Goal: Information Seeking & Learning: Check status

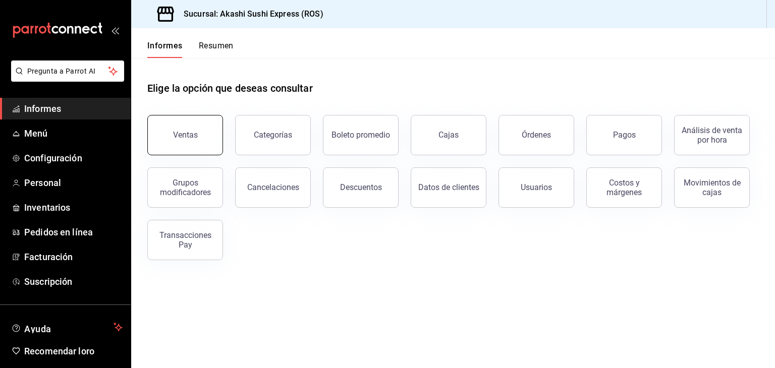
click at [188, 138] on font "Ventas" at bounding box center [185, 135] width 25 height 10
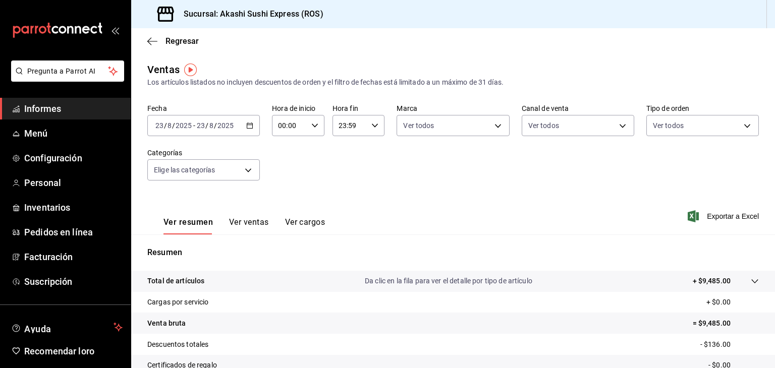
click at [89, 105] on span "Informes" at bounding box center [73, 109] width 98 height 14
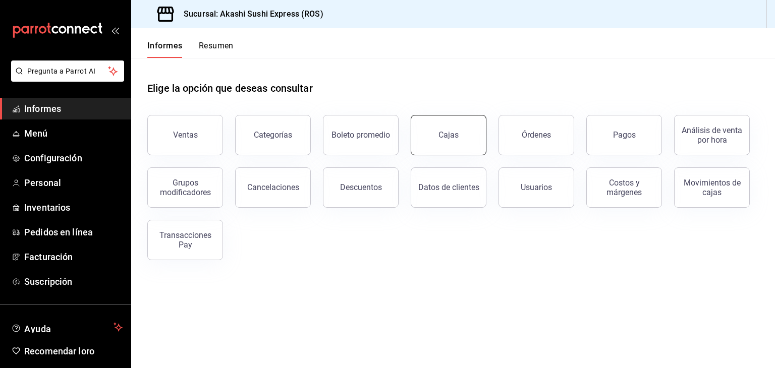
click at [454, 134] on font "Cajas" at bounding box center [448, 135] width 20 height 10
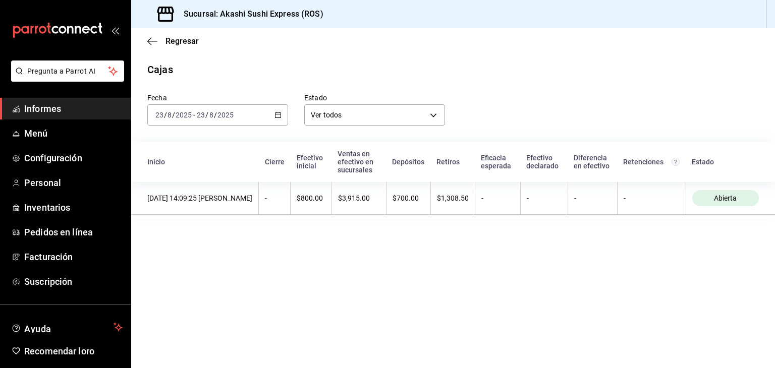
click at [273, 116] on div "[DATE] [DATE] - [DATE] [DATE]" at bounding box center [217, 114] width 141 height 21
click at [425, 266] on main "Regresar Cajas Fecha [DATE] [DATE] - [DATE] [DATE] [DATE] [DATE] Semana actual …" at bounding box center [453, 198] width 644 height 340
click at [99, 109] on span "Informes" at bounding box center [73, 109] width 98 height 14
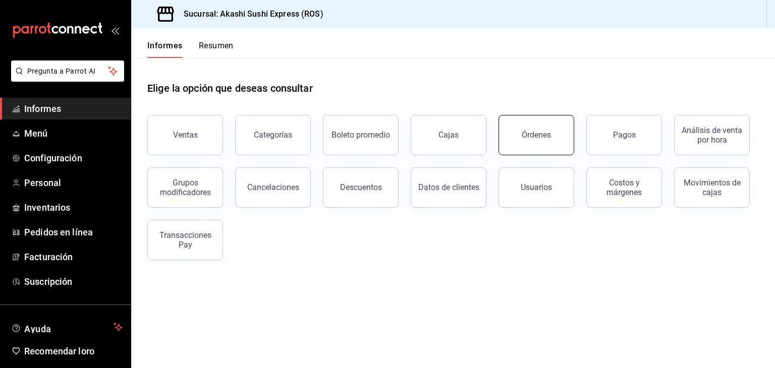
click at [541, 142] on button "Órdenes" at bounding box center [537, 135] width 76 height 40
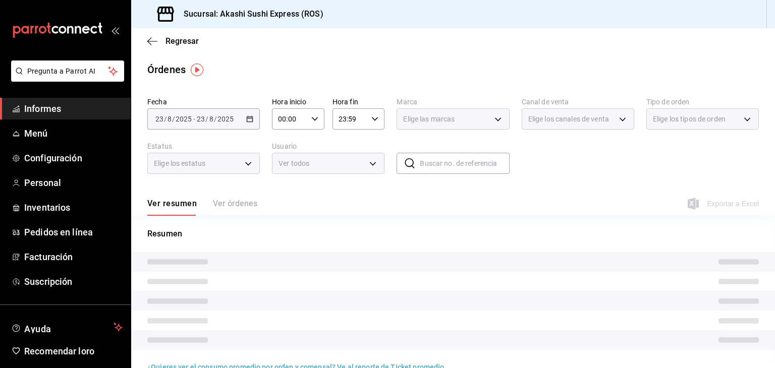
click at [235, 202] on font "Ver órdenes" at bounding box center [235, 204] width 44 height 10
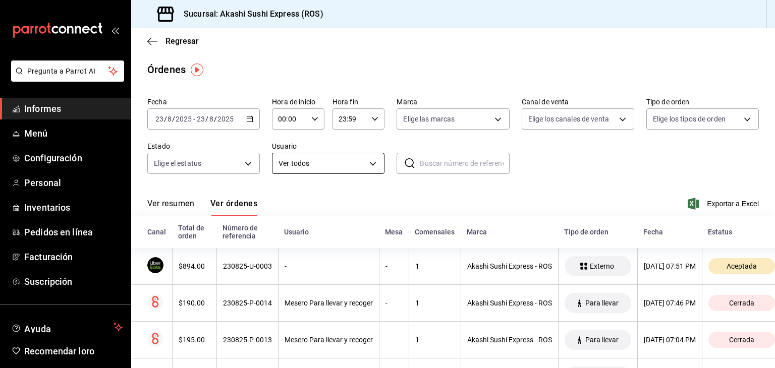
click at [303, 164] on body "Pregunta a Parrot AI Informes Menú Configuración Personal Inventarios Pedidos e…" at bounding box center [387, 184] width 775 height 368
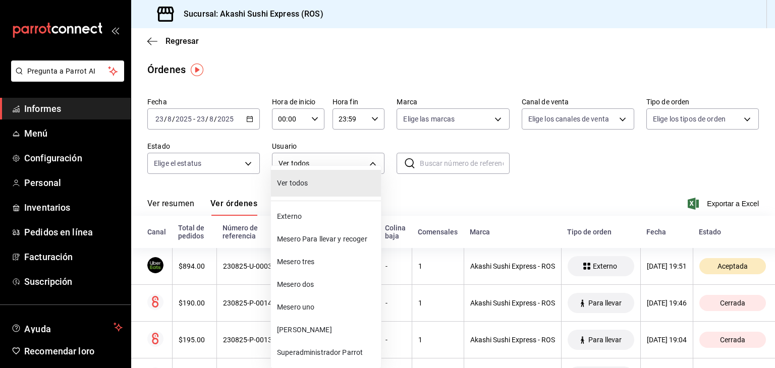
click at [315, 287] on span "Mesero dos" at bounding box center [327, 285] width 100 height 11
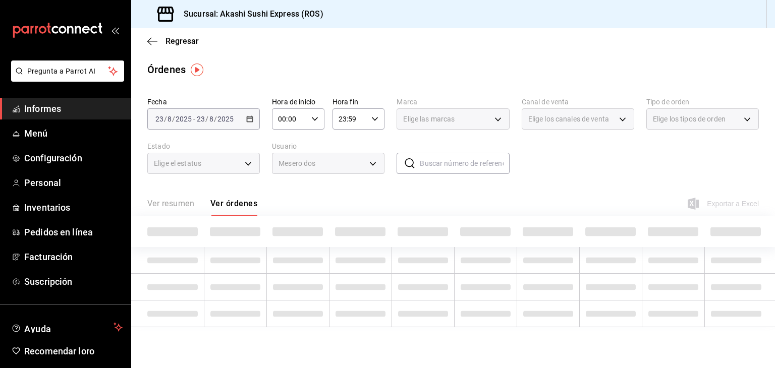
type input "1a396576-9f9c-4cd2-8107-c75e5ad1c36a"
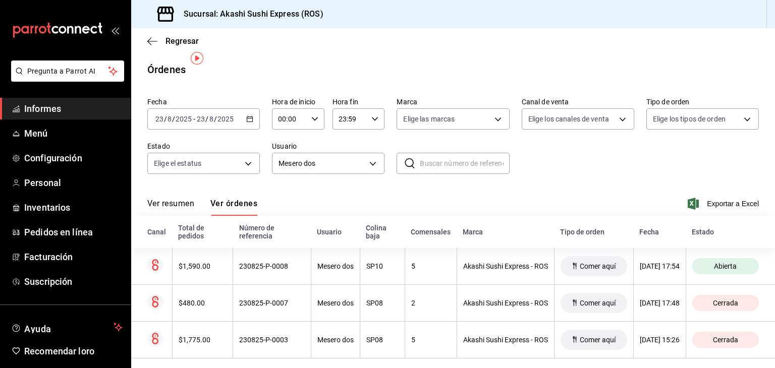
scroll to position [11, 0]
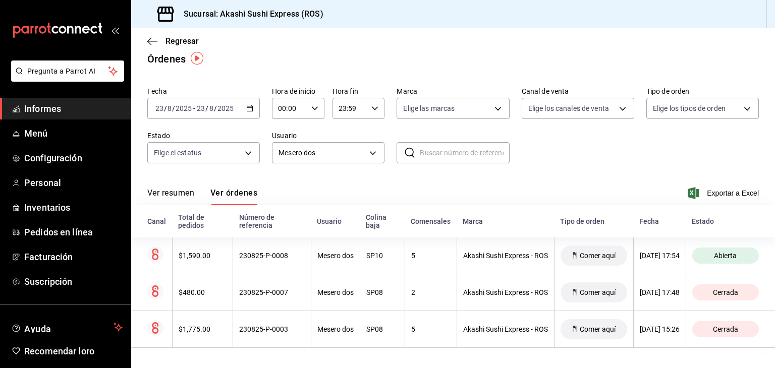
click at [97, 101] on link "Informes" at bounding box center [65, 109] width 131 height 22
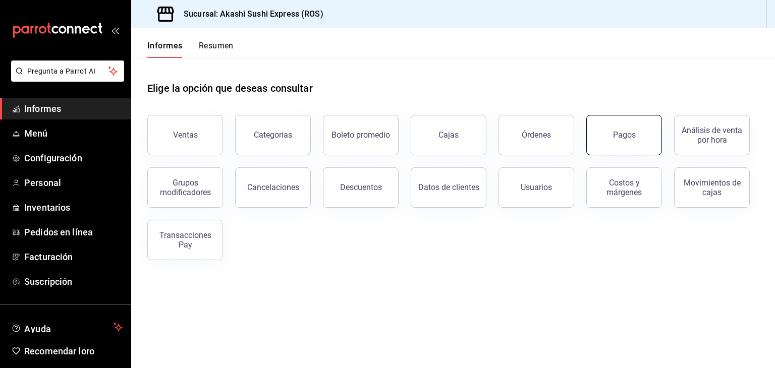
click at [627, 137] on font "Pagos" at bounding box center [624, 135] width 23 height 10
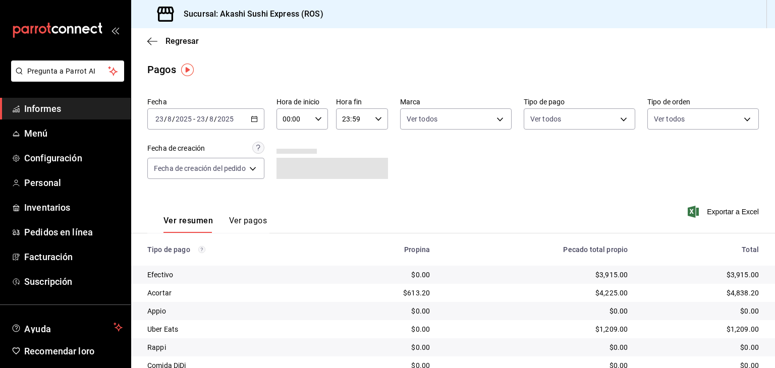
drag, startPoint x: 256, startPoint y: 220, endPoint x: 250, endPoint y: 219, distance: 6.1
click at [250, 219] on font "Ver pagos" at bounding box center [248, 221] width 38 height 10
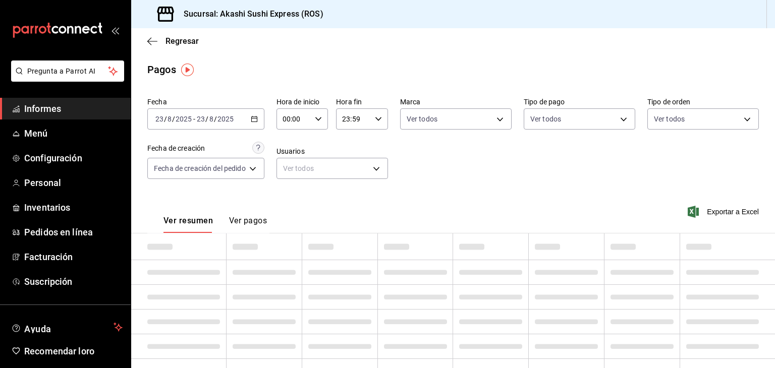
click at [250, 219] on font "Ver pagos" at bounding box center [248, 221] width 38 height 10
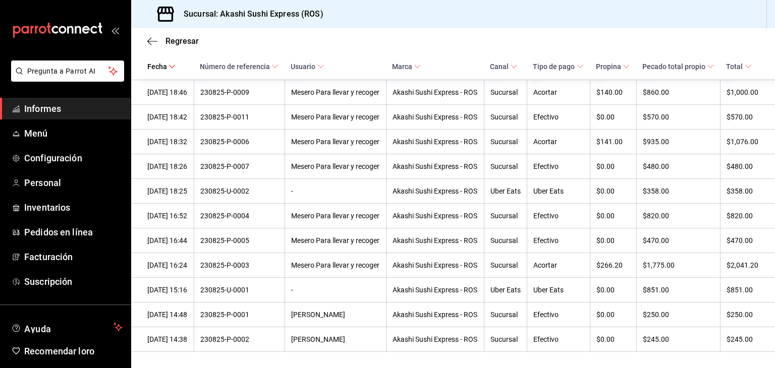
scroll to position [418, 0]
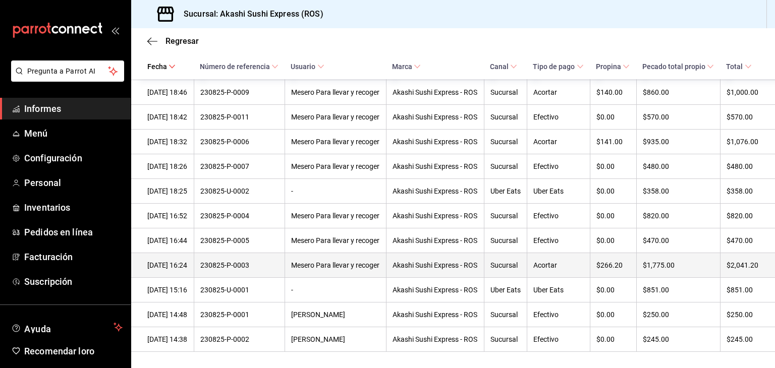
click at [430, 261] on div "Akashi Sushi Express - ROS" at bounding box center [435, 265] width 85 height 8
click at [643, 261] on font "$1,775.00" at bounding box center [659, 265] width 32 height 8
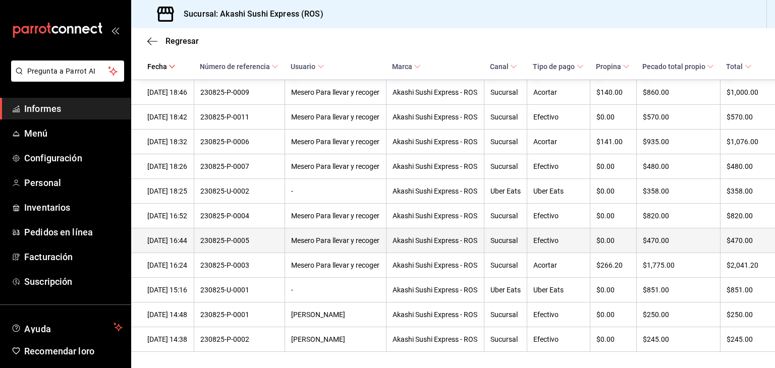
scroll to position [373, 0]
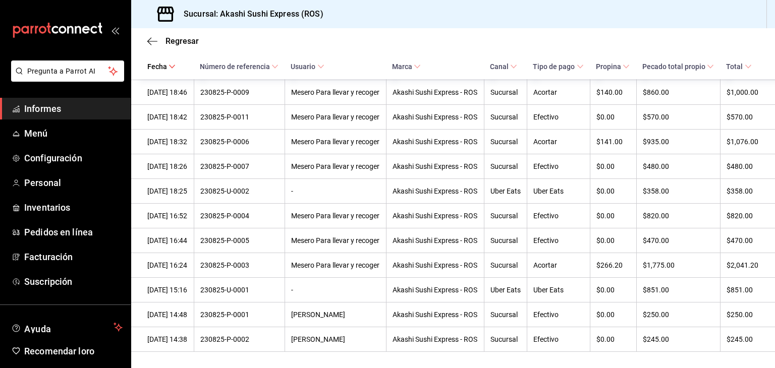
click at [88, 109] on span "Informes" at bounding box center [73, 109] width 98 height 14
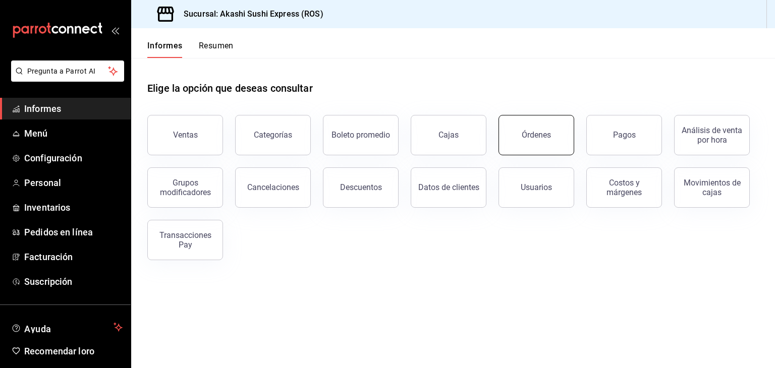
click at [560, 138] on button "Órdenes" at bounding box center [537, 135] width 76 height 40
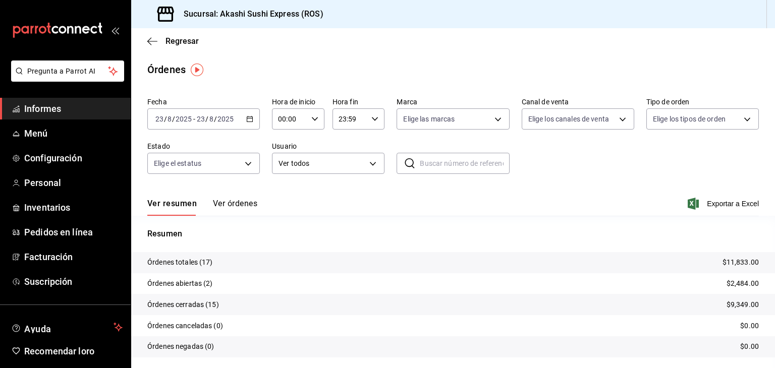
click at [234, 202] on font "Ver órdenes" at bounding box center [235, 204] width 44 height 10
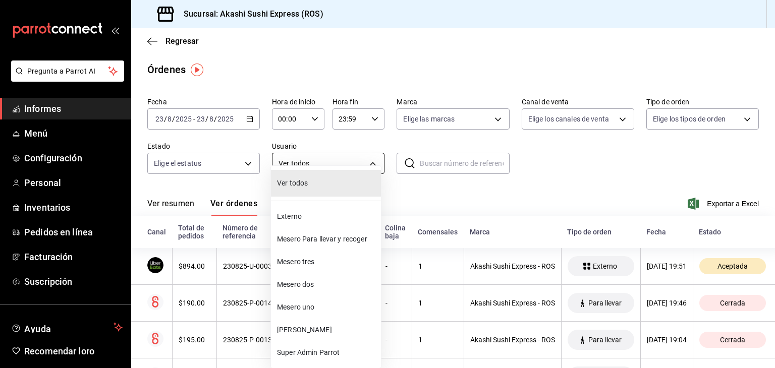
click at [347, 160] on body "Pregunta a Parrot AI Informes Menú Configuración Personal Inventarios Pedidos e…" at bounding box center [387, 184] width 775 height 368
click at [309, 283] on font "Mesero dos" at bounding box center [295, 285] width 37 height 8
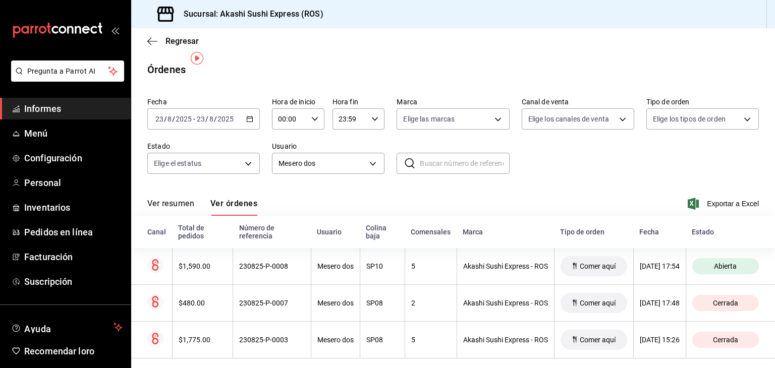
scroll to position [11, 0]
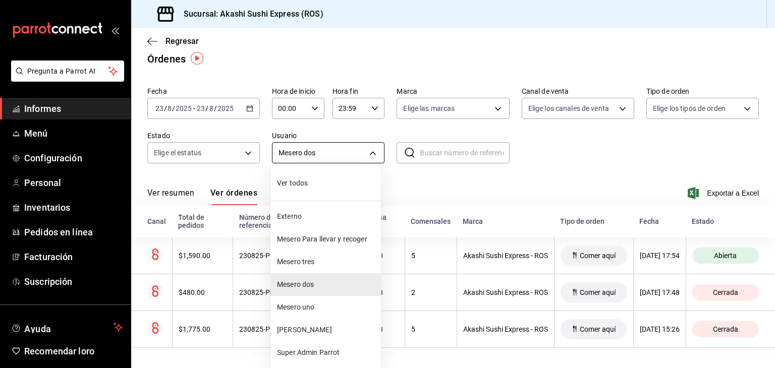
click at [347, 156] on body "Pregunta a Parrot AI Informes Menú Configuración Personal Inventarios Pedidos e…" at bounding box center [387, 184] width 775 height 368
click at [320, 239] on font "Mesero Para llevar y recoger" at bounding box center [322, 239] width 90 height 8
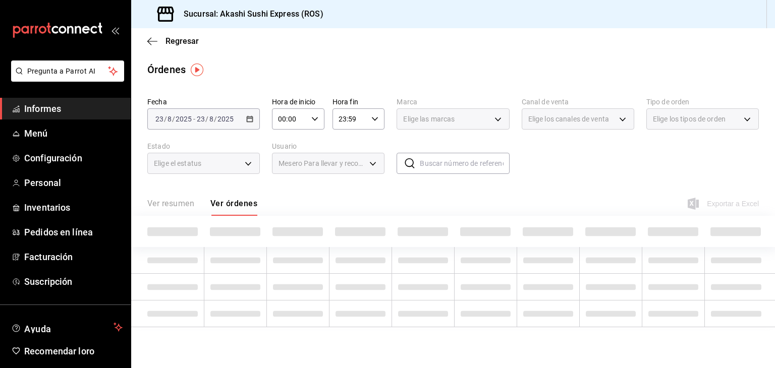
type input "3fd7c59b-d707-4e8b-9b35-c3d45f3551d1"
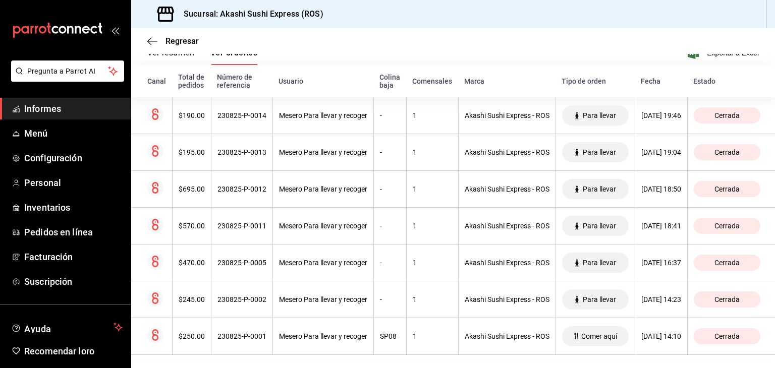
scroll to position [165, 0]
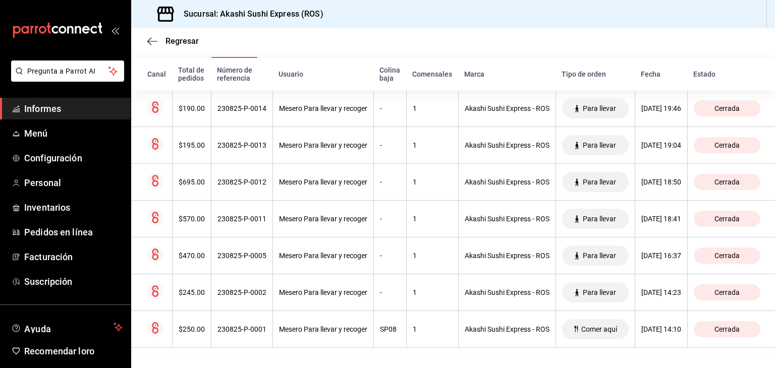
click at [320, 239] on th "Mesero Para llevar y recoger" at bounding box center [322, 255] width 101 height 37
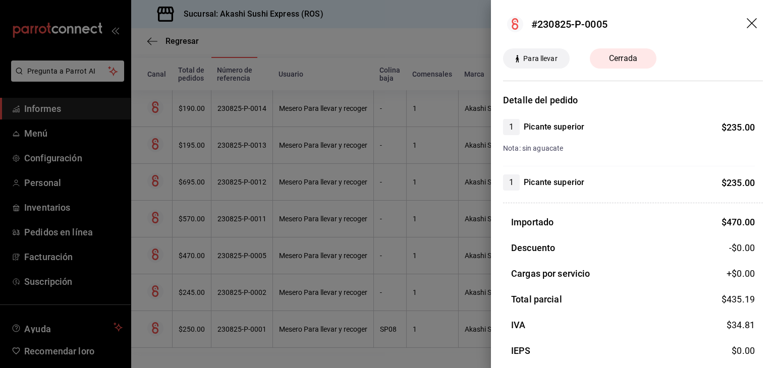
drag, startPoint x: 735, startPoint y: 27, endPoint x: 742, endPoint y: 25, distance: 7.8
click at [742, 25] on header "#230825-P-0005" at bounding box center [633, 24] width 284 height 48
click at [747, 25] on icon "arrastrar" at bounding box center [752, 23] width 10 height 10
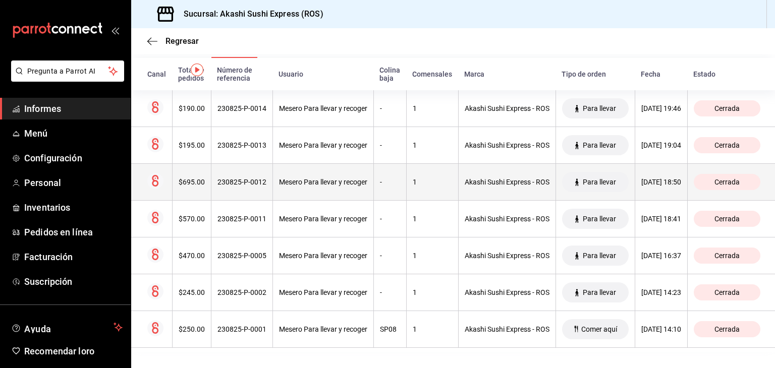
scroll to position [0, 0]
